Goal: Information Seeking & Learning: Find specific fact

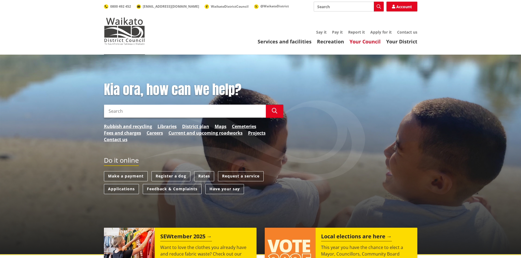
click at [361, 41] on link "Your Council" at bounding box center [365, 41] width 31 height 7
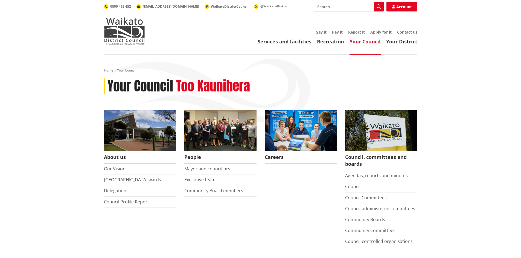
click at [324, 7] on input "Search" at bounding box center [349, 7] width 70 height 10
type input "Members Interest"
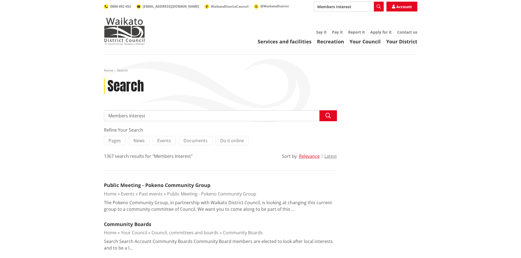
drag, startPoint x: 152, startPoint y: 116, endPoint x: 97, endPoint y: 122, distance: 54.8
type input "Declaration of Interest"
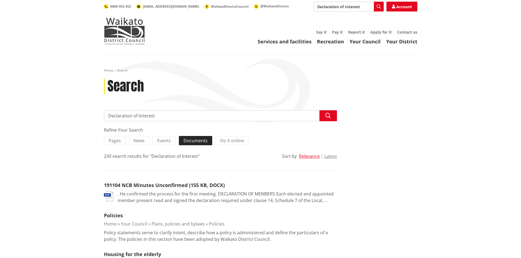
click at [197, 139] on span "Documents" at bounding box center [196, 141] width 24 height 6
click at [0, 0] on input "Documents" at bounding box center [0, 0] width 0 height 0
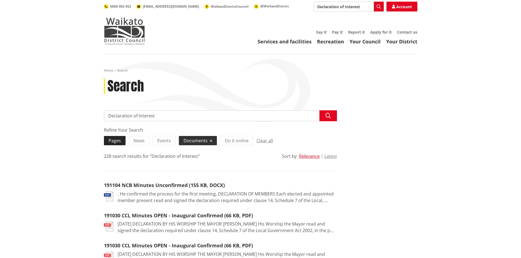
click at [115, 142] on span "Pages" at bounding box center [115, 141] width 12 height 6
click at [0, 0] on input "Pages" at bounding box center [0, 0] width 0 height 0
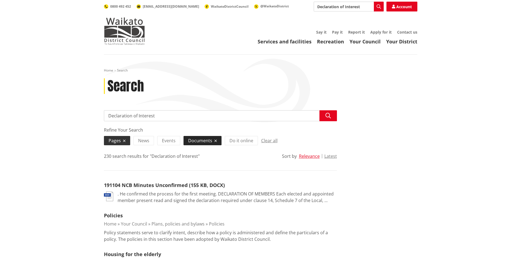
click at [199, 141] on span "Documents" at bounding box center [200, 141] width 24 height 6
click at [0, 0] on input "Documents" at bounding box center [0, 0] width 0 height 0
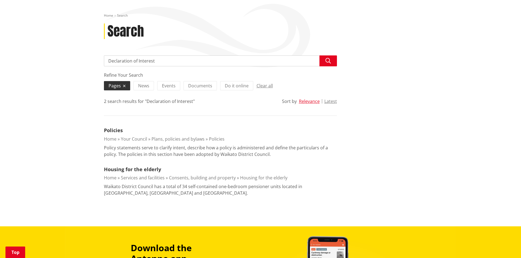
scroll to position [55, 0]
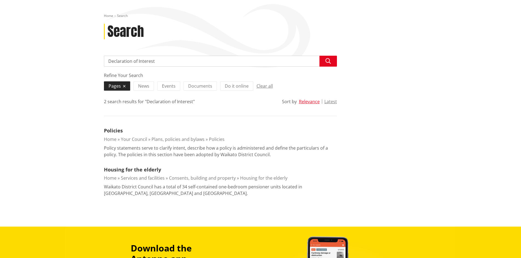
click at [115, 86] on span "Pages" at bounding box center [115, 86] width 12 height 6
click at [0, 0] on input "Pages" at bounding box center [0, 0] width 0 height 0
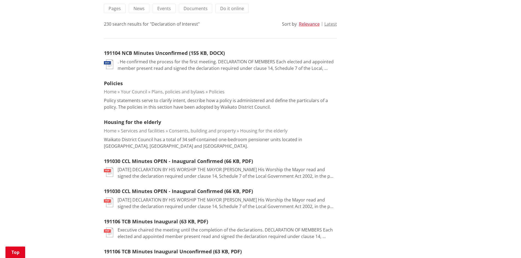
scroll to position [137, 0]
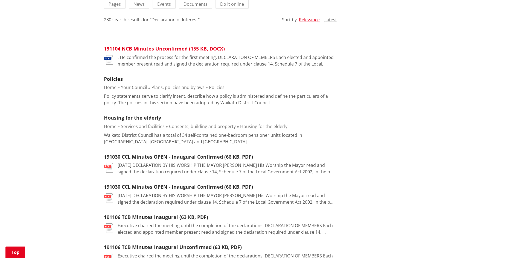
click at [154, 49] on link "191104 NCB Minutes Unconfirmed (155 KB, DOCX)" at bounding box center [164, 48] width 121 height 7
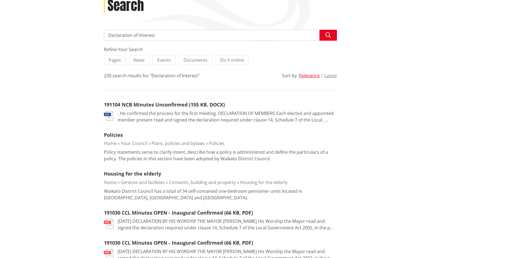
scroll to position [0, 0]
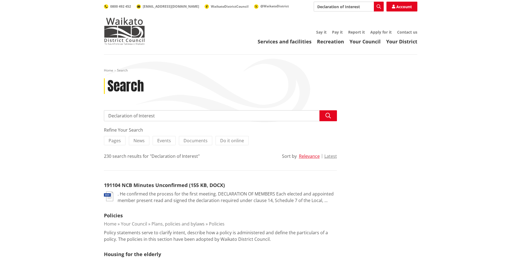
click at [344, 7] on input "Declaration of Interest" at bounding box center [349, 7] width 70 height 10
drag, startPoint x: 344, startPoint y: 7, endPoint x: 362, endPoint y: 8, distance: 17.6
click at [362, 8] on input "Declaration of Interest" at bounding box center [349, 7] width 70 height 10
type input "Declaration of members"
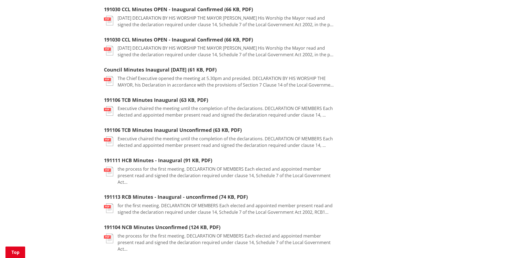
scroll to position [246, 0]
click at [130, 193] on link "191113 RCB Minutes - Inaugural - unconfirmed (74 KB, PDF)" at bounding box center [176, 196] width 144 height 7
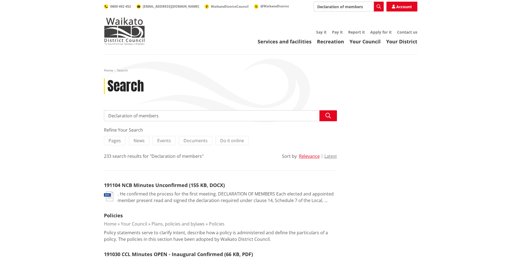
click at [363, 7] on input "Declaration of members" at bounding box center [349, 7] width 70 height 10
type input "Declaration of members forms"
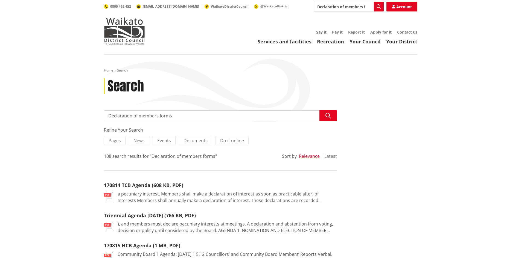
click at [329, 156] on button "Latest" at bounding box center [330, 156] width 13 height 5
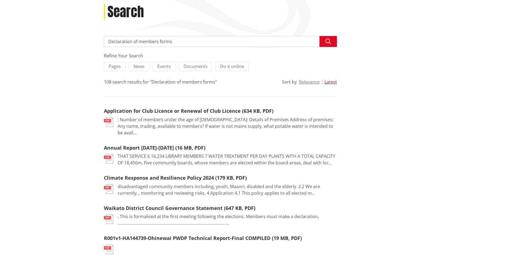
scroll to position [82, 0]
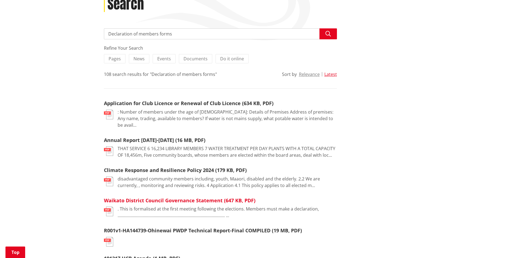
click at [157, 197] on link "Waikato District Council Governance Statement (647 KB, PDF)" at bounding box center [180, 200] width 152 height 7
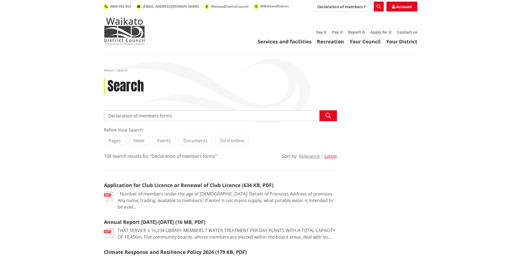
scroll to position [82, 0]
